Goal: Participate in discussion: Engage in conversation with other users on a specific topic

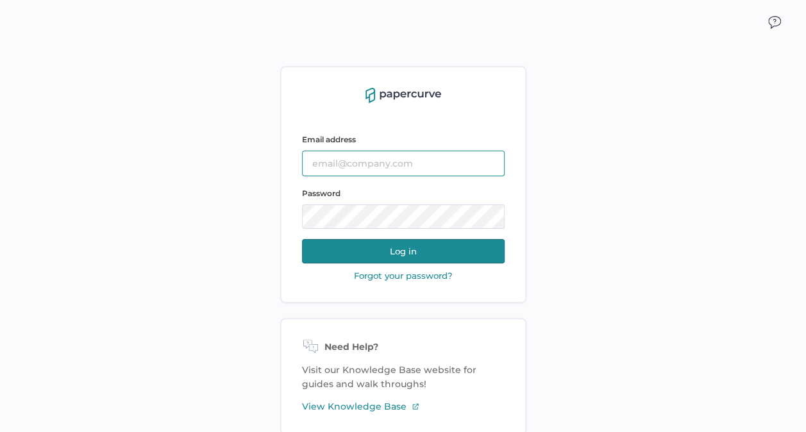
type input "kashton@saolrx.com"
click at [404, 250] on button "Log in" at bounding box center [403, 251] width 203 height 24
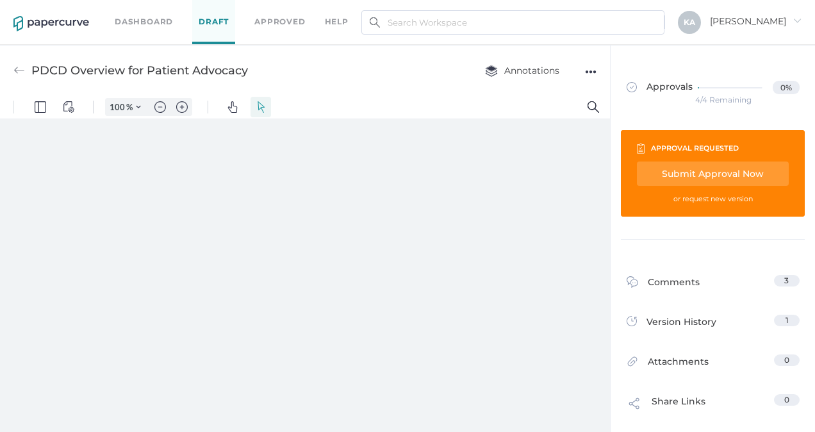
type input "138"
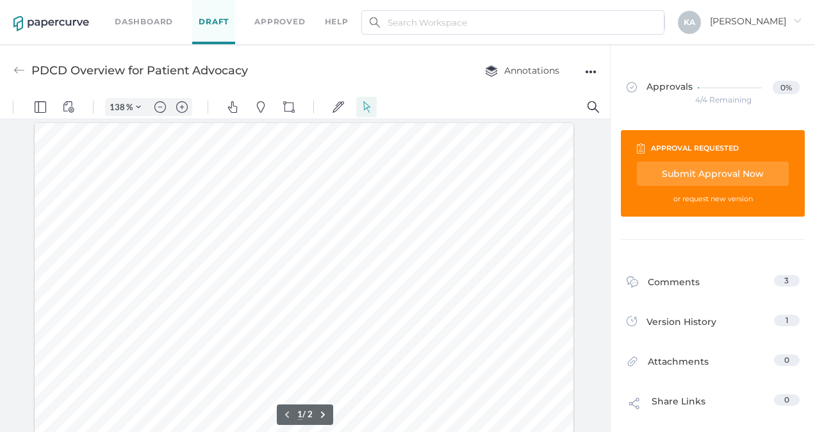
scroll to position [3, 0]
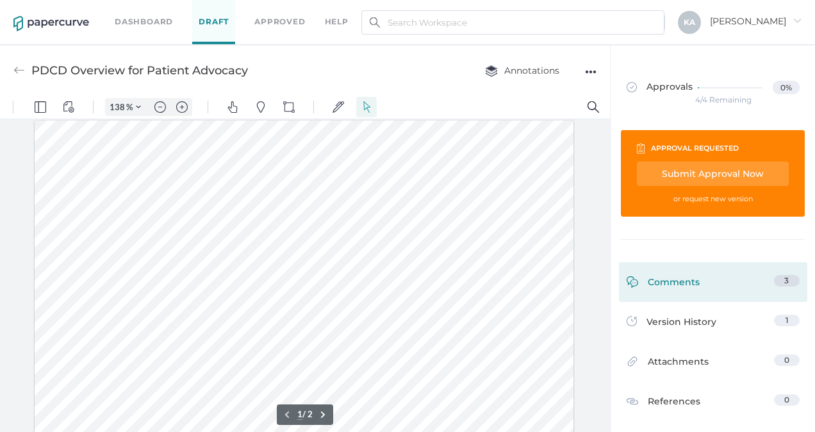
click at [694, 277] on link "Comments 3" at bounding box center [713, 285] width 173 height 20
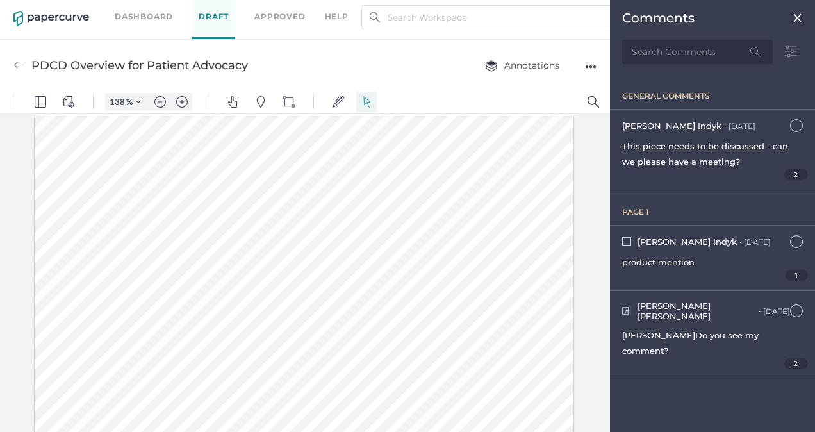
click at [796, 15] on img at bounding box center [798, 18] width 10 height 10
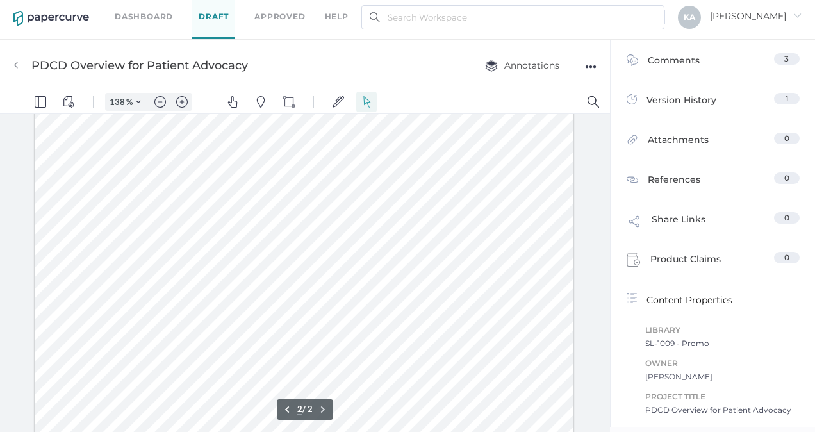
scroll to position [708, 0]
type input "1"
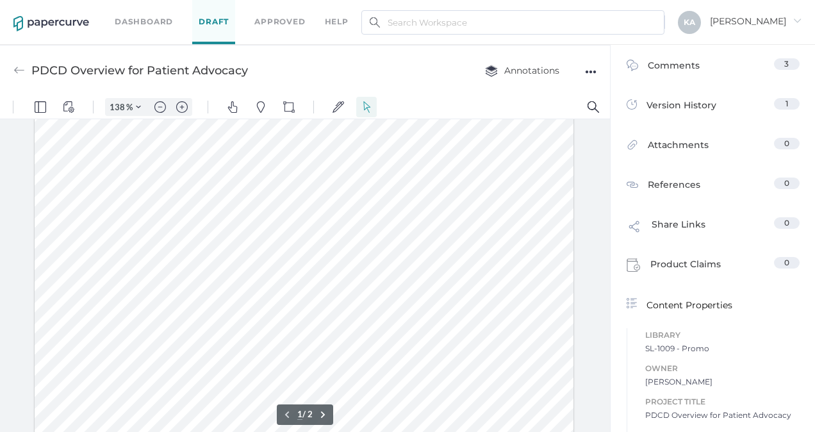
scroll to position [320, 0]
drag, startPoint x: 104, startPoint y: 253, endPoint x: 183, endPoint y: 253, distance: 79.5
click at [183, 253] on div at bounding box center [305, 152] width 540 height 698
click at [201, 253] on div at bounding box center [305, 152] width 540 height 698
drag, startPoint x: 103, startPoint y: 254, endPoint x: 284, endPoint y: 266, distance: 181.8
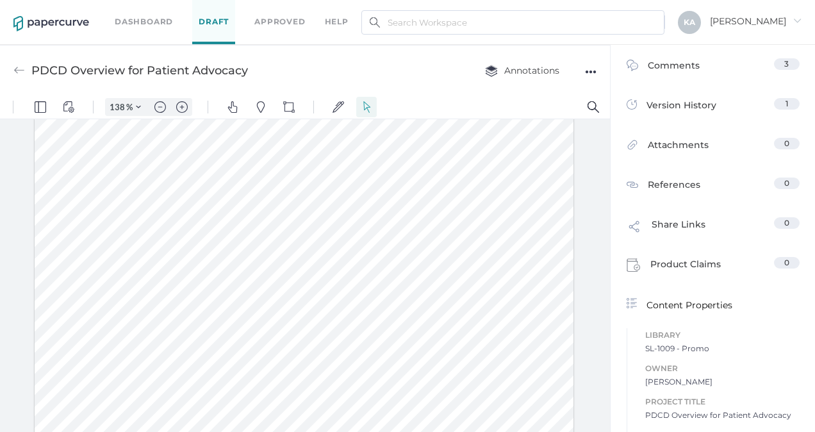
click at [284, 266] on div at bounding box center [305, 152] width 540 height 698
click at [146, 293] on button "Text Popup" at bounding box center [154, 295] width 21 height 21
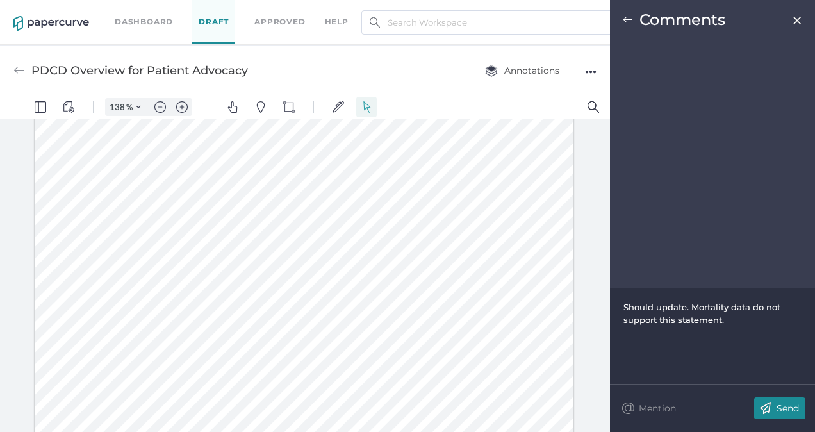
click at [682, 313] on div "Should update. Mortality data do not support this statement." at bounding box center [713, 314] width 179 height 26
drag, startPoint x: 734, startPoint y: 324, endPoint x: 625, endPoint y: 308, distance: 110.2
click at [625, 308] on div "Should update. Mortality data do not support this statement." at bounding box center [713, 314] width 179 height 26
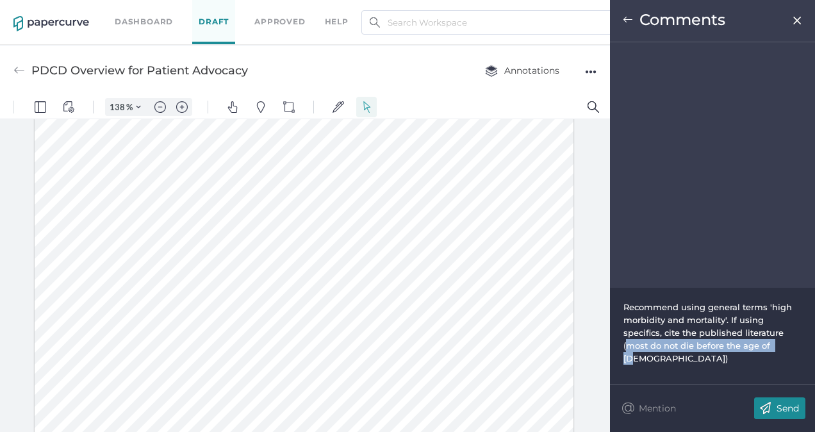
drag, startPoint x: 746, startPoint y: 333, endPoint x: 726, endPoint y: 346, distance: 24.5
click at [726, 345] on div "Recommend using general terms 'high morbidity and mortality'. If using specific…" at bounding box center [713, 333] width 179 height 64
click at [767, 333] on span "Recommend using general terms 'high morbidity and mortality'. If using specific…" at bounding box center [713, 333] width 178 height 62
drag, startPoint x: 380, startPoint y: 222, endPoint x: 406, endPoint y: 223, distance: 26.3
click at [406, 223] on div at bounding box center [305, 152] width 540 height 698
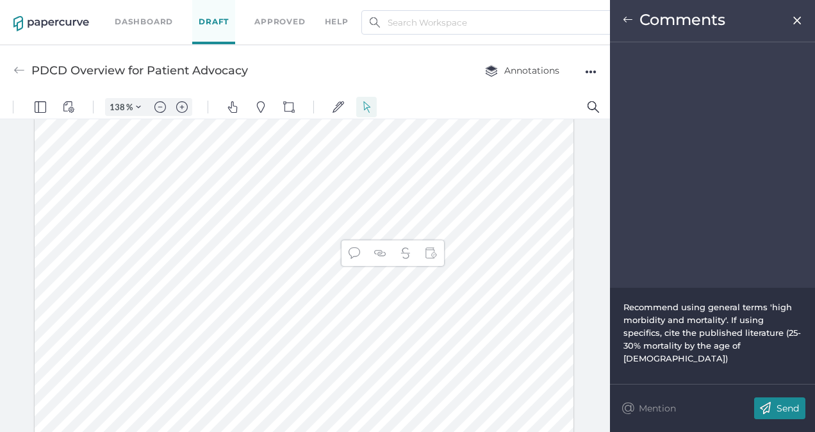
click at [368, 225] on div at bounding box center [305, 152] width 540 height 698
drag, startPoint x: 382, startPoint y: 222, endPoint x: 466, endPoint y: 226, distance: 84.1
click at [466, 226] on div at bounding box center [305, 152] width 540 height 698
click at [475, 193] on div at bounding box center [305, 152] width 540 height 698
drag, startPoint x: 381, startPoint y: 223, endPoint x: 463, endPoint y: 226, distance: 82.1
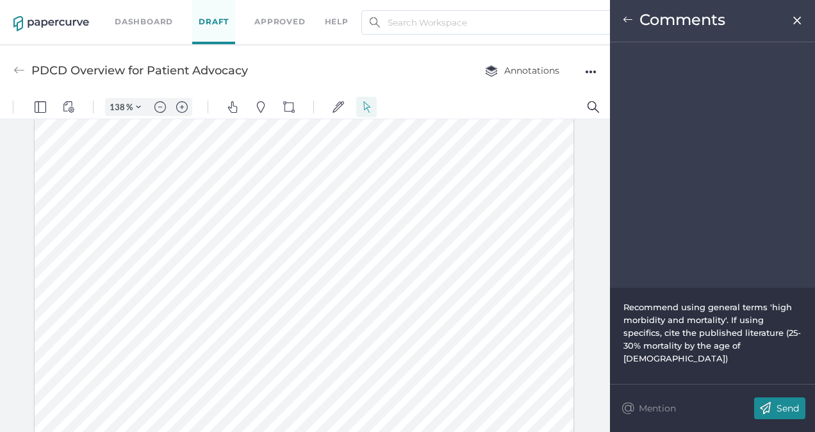
click at [463, 226] on div at bounding box center [305, 152] width 540 height 698
click at [383, 251] on img "Text Popup" at bounding box center [384, 253] width 12 height 12
click at [484, 208] on div at bounding box center [305, 152] width 540 height 698
click at [788, 408] on p "Send" at bounding box center [788, 409] width 22 height 12
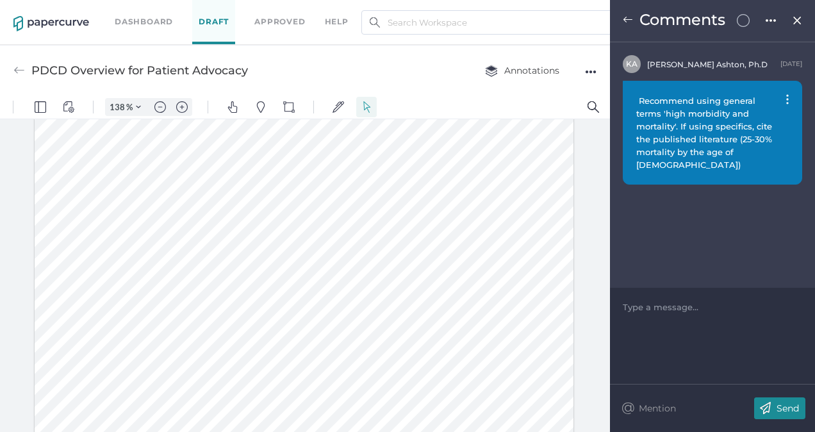
click at [799, 21] on img at bounding box center [797, 20] width 11 height 10
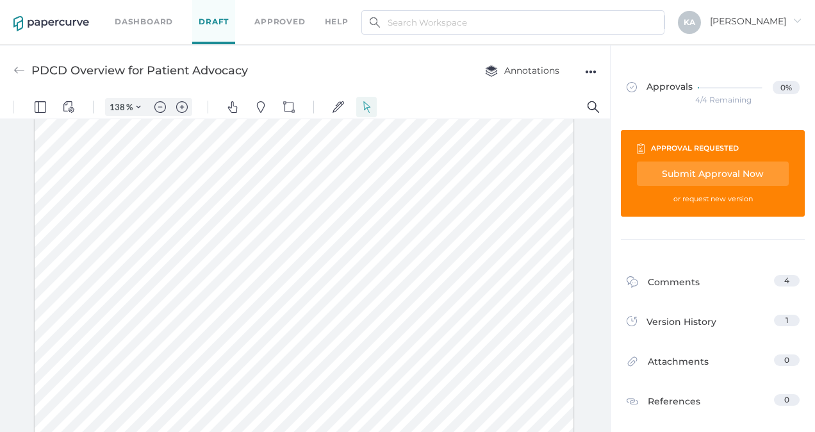
click at [427, 226] on div at bounding box center [305, 152] width 540 height 698
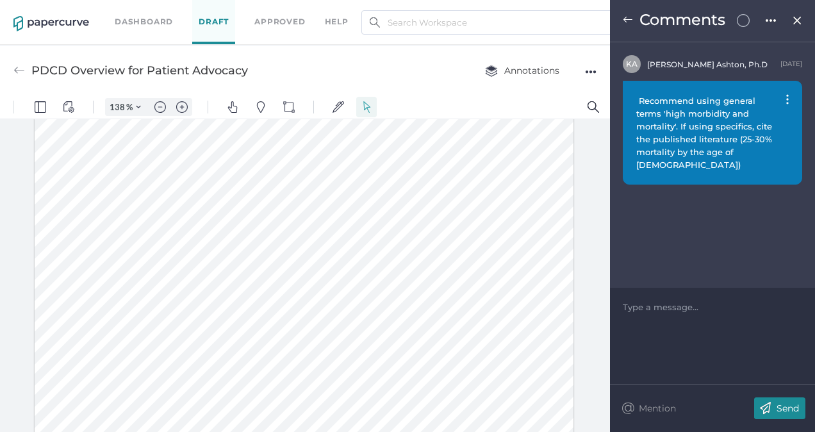
click at [658, 100] on span "Recommend using general terms 'high morbidity and mortality'. If using specific…" at bounding box center [705, 132] width 138 height 74
click at [790, 98] on div "Recommend using general terms 'high morbidity and mortality'. If using specific…" at bounding box center [712, 133] width 179 height 104
click at [787, 98] on img at bounding box center [787, 99] width 3 height 10
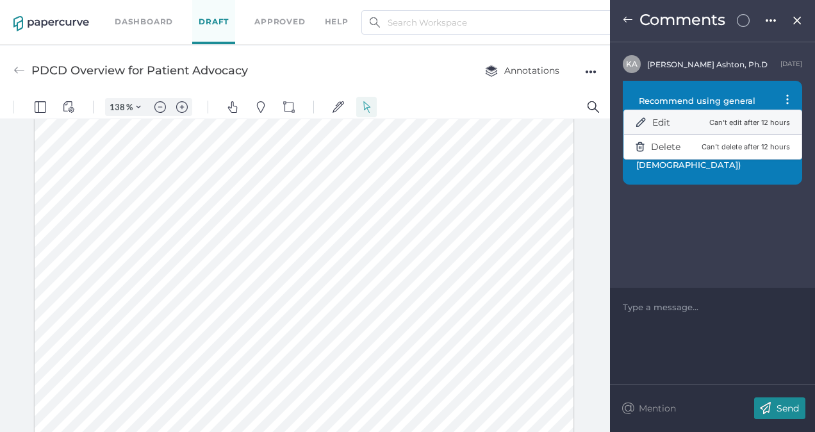
click at [681, 119] on div "Edit Can't edit after 12 hours" at bounding box center [713, 123] width 154 height 26
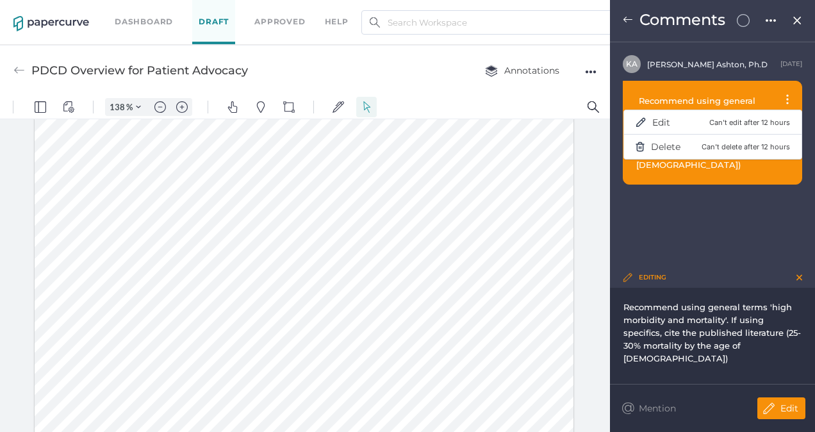
click at [663, 310] on span "Recommend using general terms 'high morbidity and mortality'. If using specific…" at bounding box center [713, 333] width 178 height 62
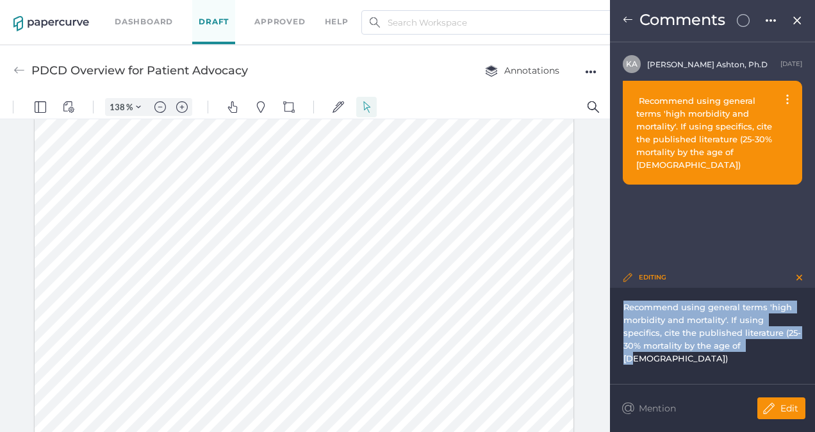
drag, startPoint x: 753, startPoint y: 350, endPoint x: 623, endPoint y: 305, distance: 137.6
click at [623, 305] on div "Recommend using general terms 'high morbidity and mortality'. If using specific…" at bounding box center [712, 333] width 179 height 64
copy span "Recommend using general terms 'high morbidity and mortality'. If using specific…"
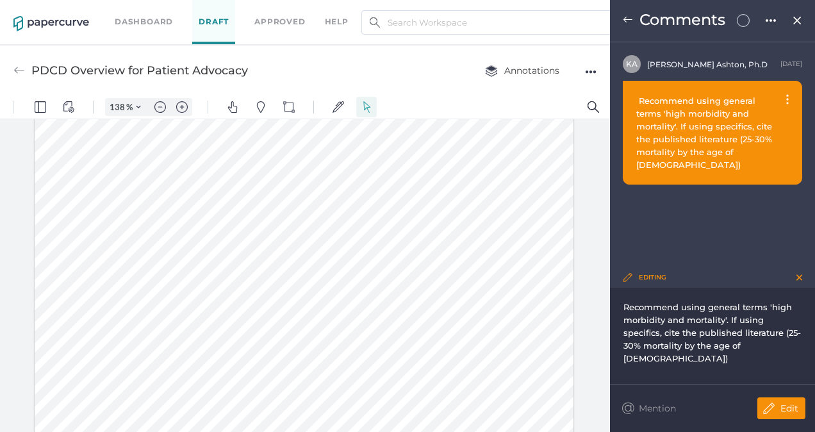
click at [788, 97] on img at bounding box center [787, 99] width 3 height 10
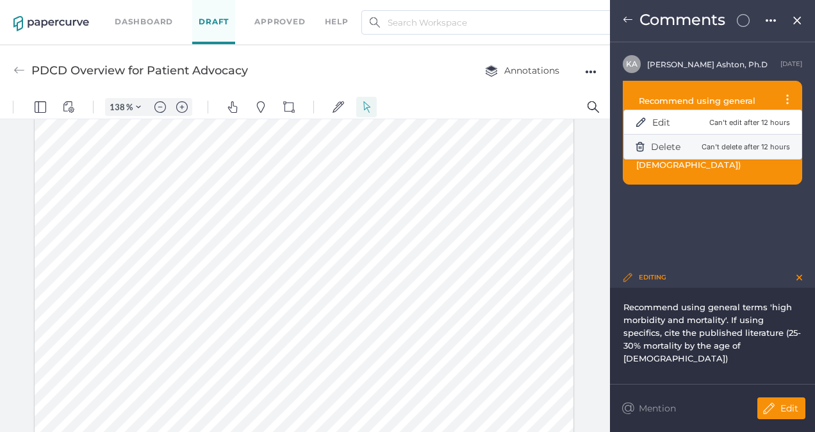
click at [692, 145] on div "Delete Can't delete after 12 hours" at bounding box center [713, 147] width 154 height 26
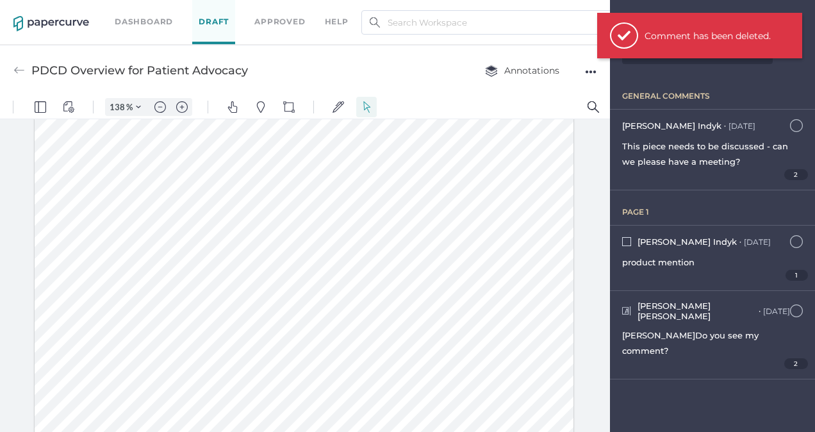
click at [155, 207] on div at bounding box center [305, 152] width 540 height 698
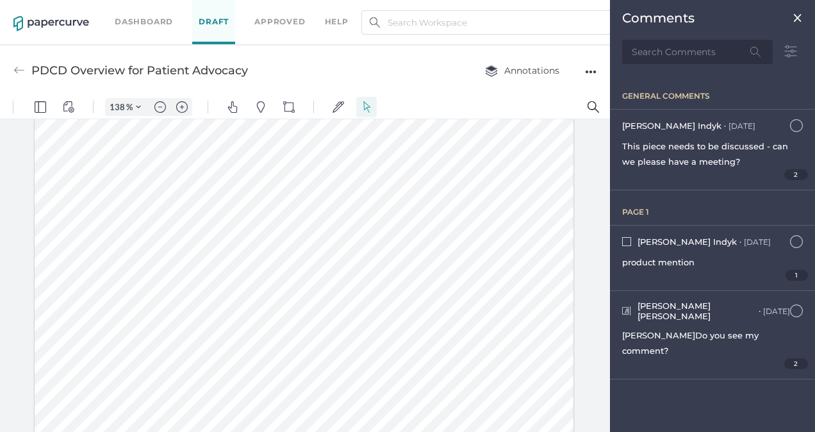
drag, startPoint x: 103, startPoint y: 253, endPoint x: 282, endPoint y: 267, distance: 180.0
click at [282, 267] on div at bounding box center [305, 152] width 540 height 698
click at [147, 294] on button "Text Popup" at bounding box center [154, 295] width 21 height 21
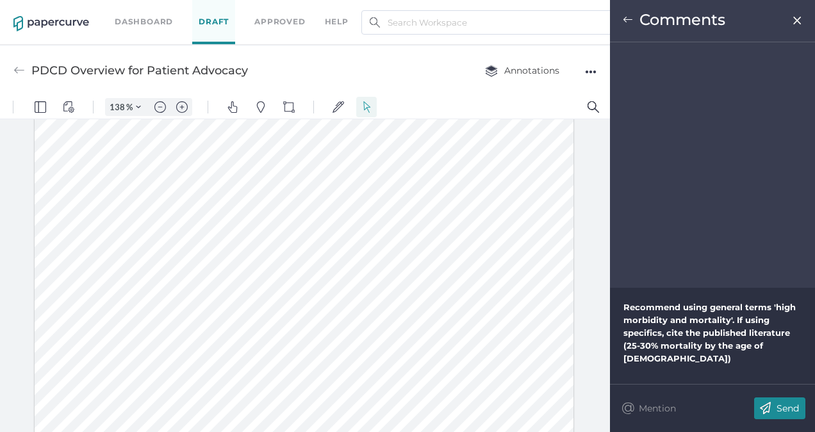
click at [780, 404] on p "Send" at bounding box center [788, 409] width 22 height 12
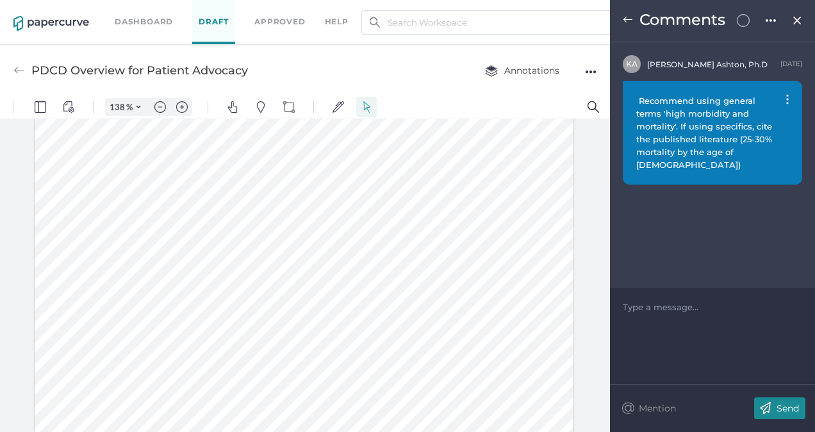
click at [799, 18] on img at bounding box center [797, 20] width 11 height 10
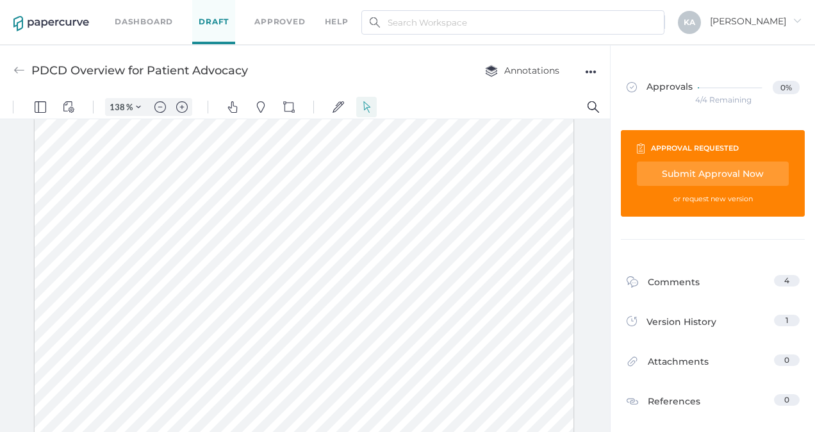
click at [244, 213] on div at bounding box center [305, 152] width 540 height 698
click at [351, 224] on div at bounding box center [305, 152] width 540 height 698
drag, startPoint x: 351, startPoint y: 222, endPoint x: 373, endPoint y: 221, distance: 21.8
click at [373, 221] on div at bounding box center [305, 152] width 540 height 698
click at [324, 224] on div at bounding box center [305, 152] width 540 height 698
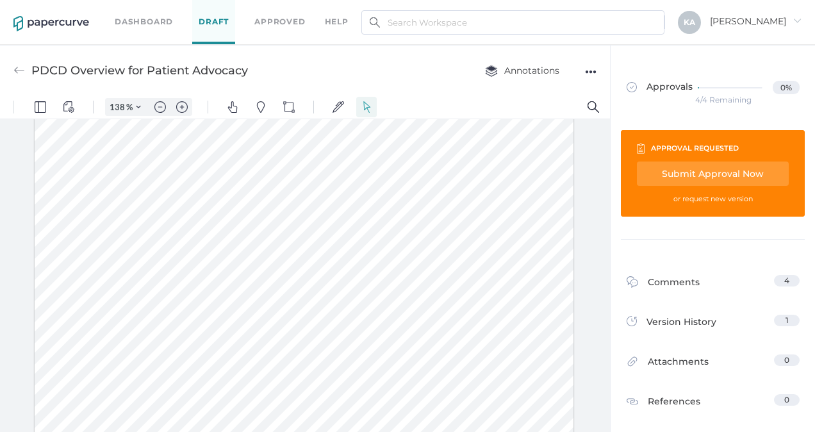
drag, startPoint x: 318, startPoint y: 222, endPoint x: 373, endPoint y: 221, distance: 55.1
click at [373, 220] on div at bounding box center [305, 152] width 540 height 698
click at [309, 252] on img "Text Popup" at bounding box center [309, 253] width 12 height 12
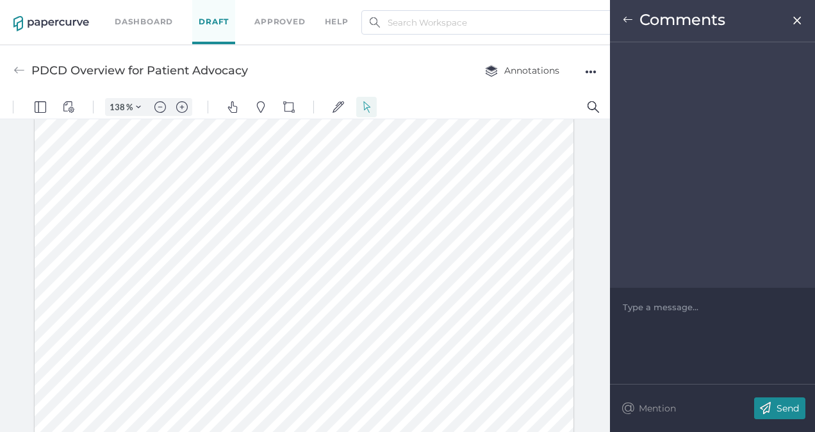
click at [647, 311] on div at bounding box center [713, 307] width 179 height 13
click at [686, 310] on span "Would say something like: ketogenic diet is the" at bounding box center [714, 313] width 181 height 23
drag, startPoint x: 737, startPoint y: 304, endPoint x: 754, endPoint y: 322, distance: 24.0
click at [754, 322] on div "Would say something like: ketogenic diet is the" at bounding box center [713, 314] width 179 height 26
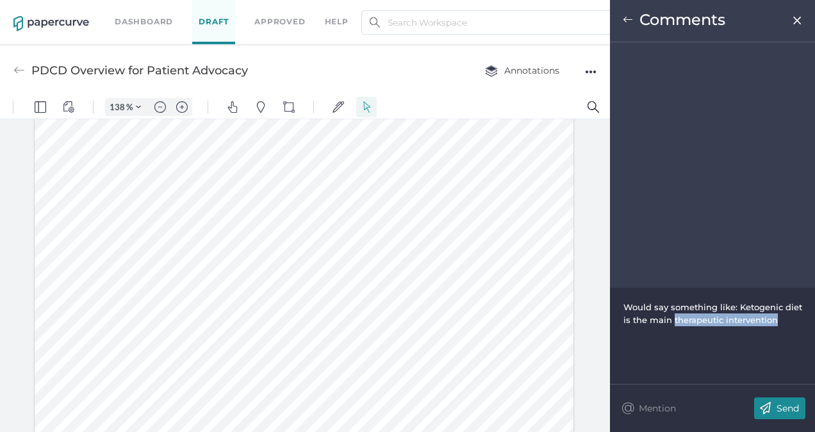
drag, startPoint x: 673, startPoint y: 318, endPoint x: 776, endPoint y: 321, distance: 102.6
click at [776, 321] on span "Would say something like: Ketogenic diet is the main therapeutic intervention" at bounding box center [714, 313] width 181 height 23
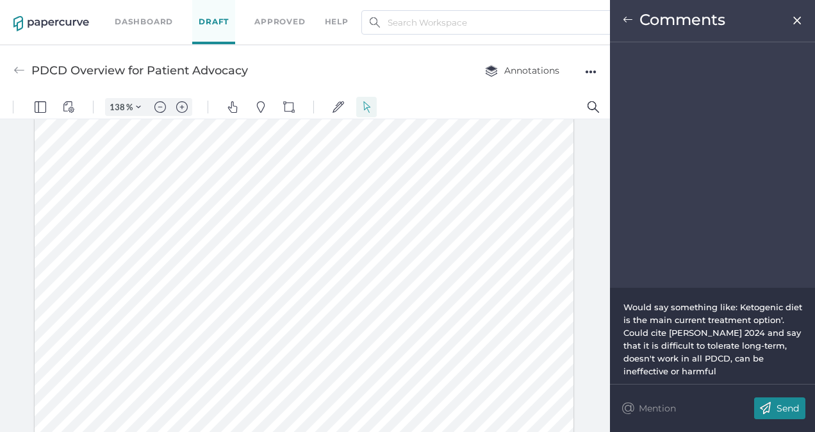
click at [785, 403] on p "Send" at bounding box center [788, 409] width 22 height 12
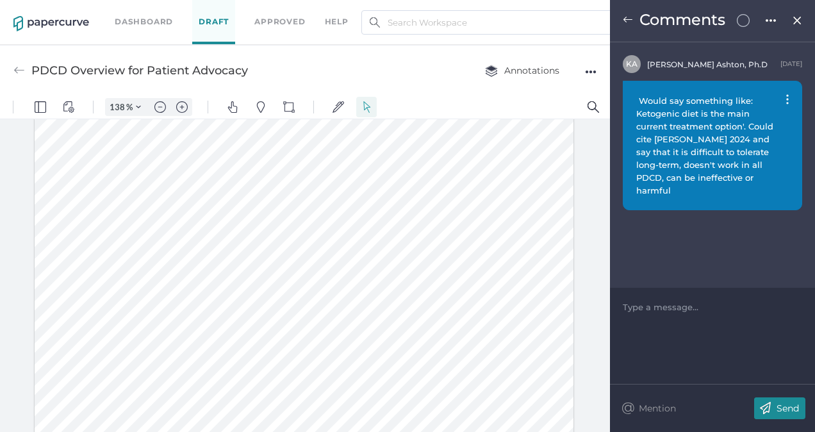
click at [798, 20] on img at bounding box center [797, 20] width 11 height 10
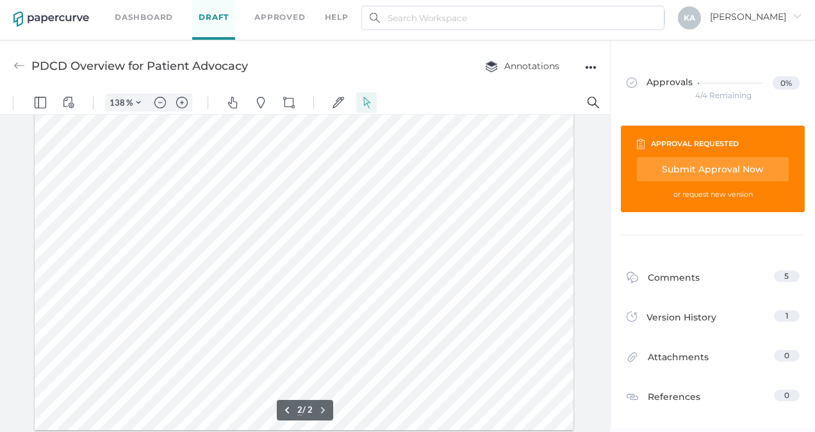
scroll to position [5, 0]
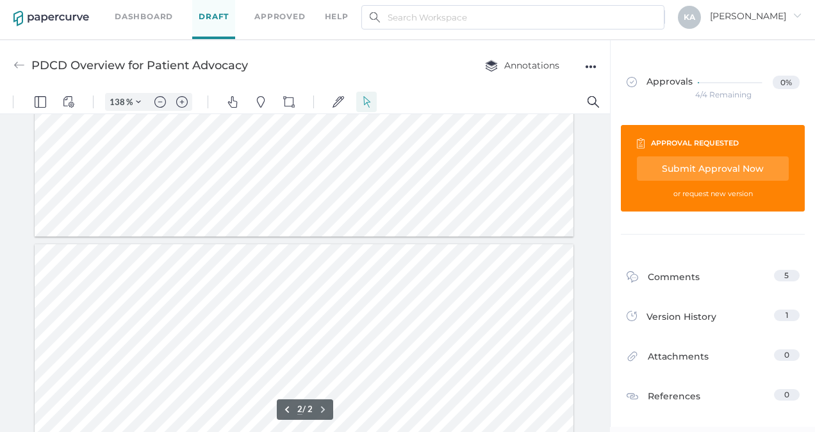
type input "1"
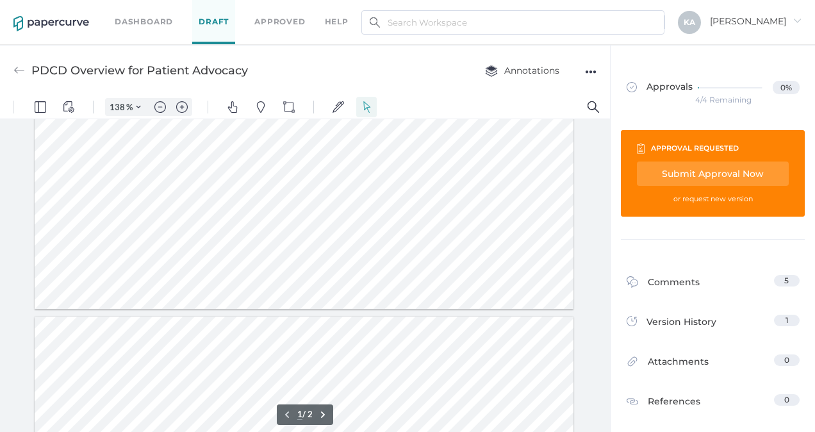
scroll to position [513, 0]
drag, startPoint x: 86, startPoint y: 195, endPoint x: 528, endPoint y: 245, distance: 445.1
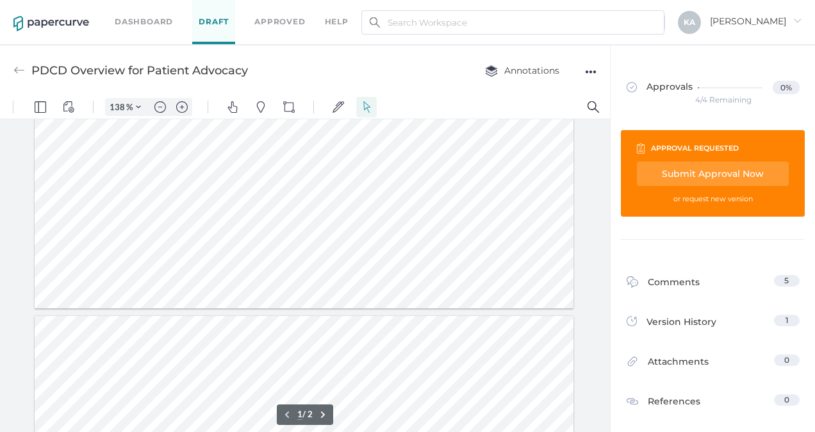
scroll to position [385, 0]
click at [186, 278] on div at bounding box center [305, 87] width 540 height 698
drag, startPoint x: 142, startPoint y: 251, endPoint x: 237, endPoint y: 251, distance: 94.9
click at [237, 251] on div at bounding box center [305, 87] width 540 height 698
click at [305, 271] on div at bounding box center [305, 87] width 540 height 698
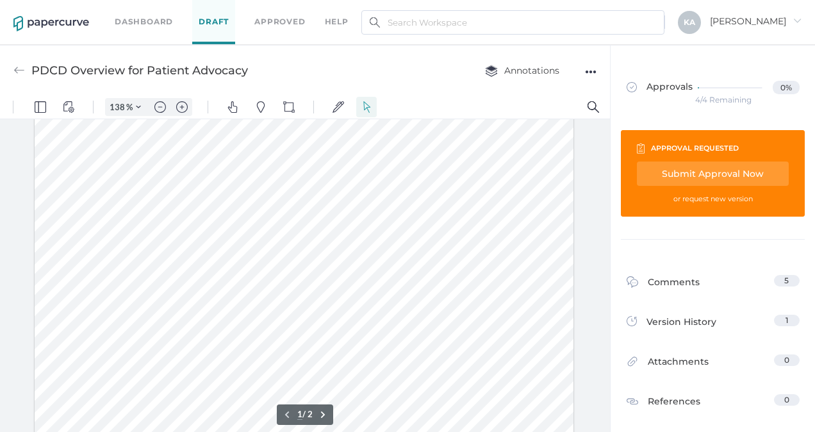
scroll to position [0, 0]
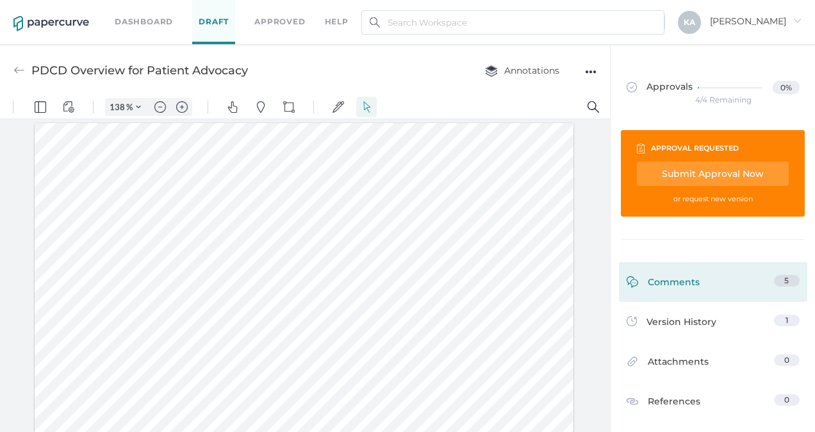
click at [674, 283] on div "Comments" at bounding box center [663, 285] width 73 height 20
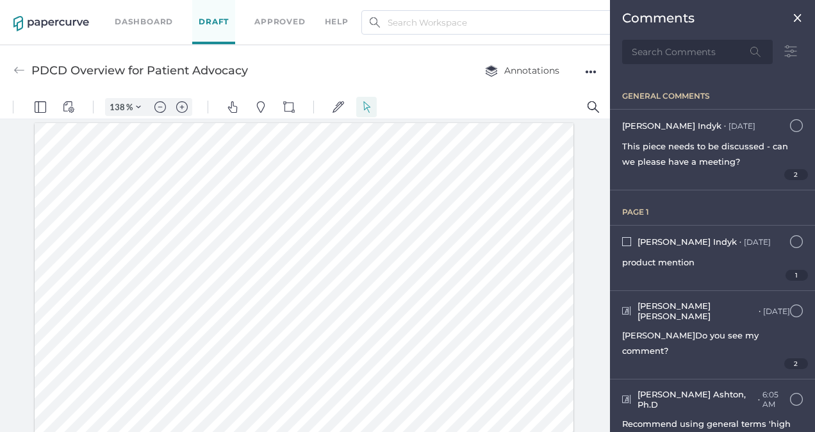
scroll to position [5, 0]
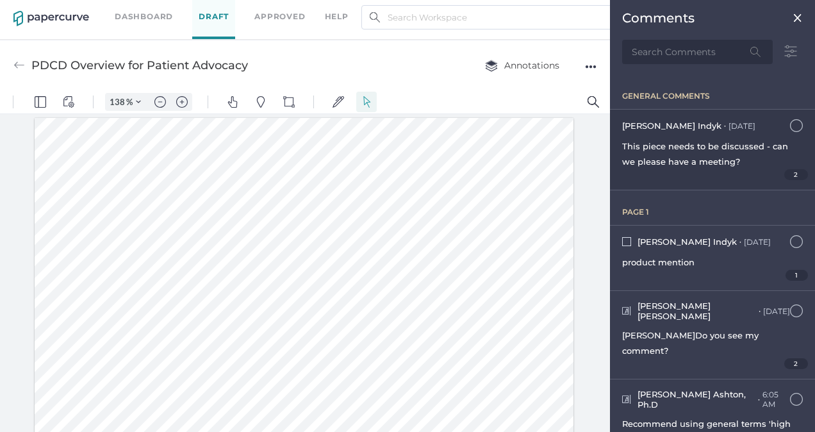
click at [788, 171] on span "2" at bounding box center [797, 174] width 24 height 11
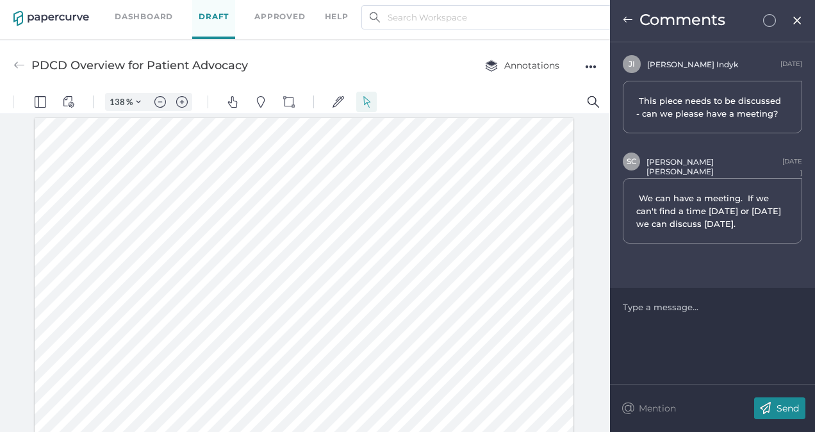
click at [677, 310] on div at bounding box center [713, 307] width 179 height 13
click at [792, 406] on p "Send" at bounding box center [788, 409] width 22 height 12
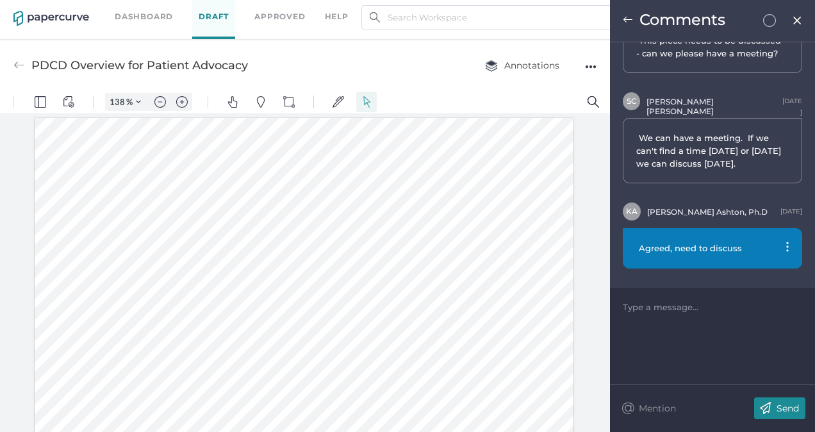
click at [799, 17] on img at bounding box center [797, 20] width 11 height 10
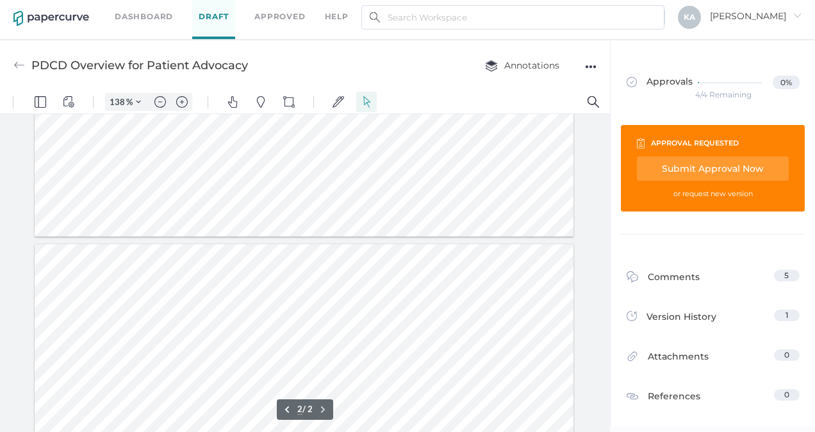
type input "1"
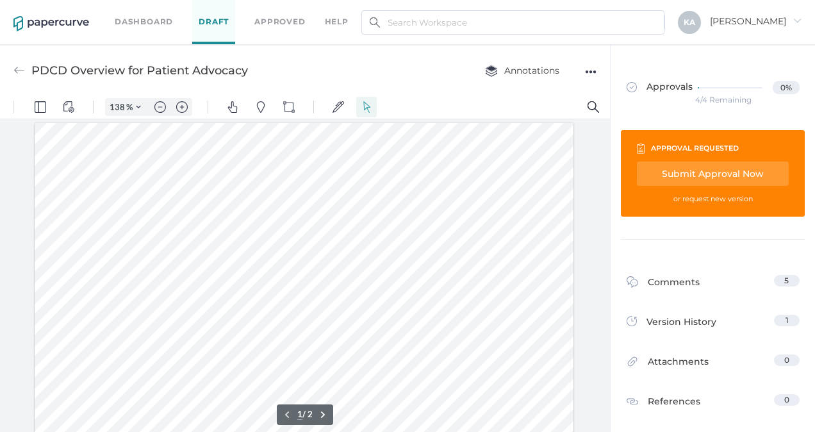
click at [129, 22] on link "Dashboard" at bounding box center [144, 22] width 58 height 14
